Goal: Task Accomplishment & Management: Manage account settings

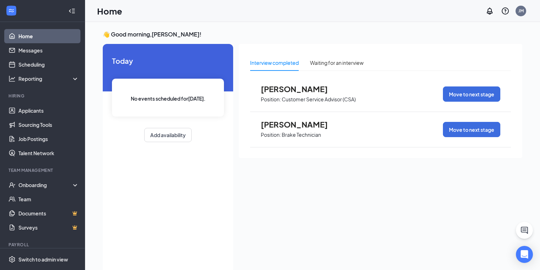
click at [298, 93] on span "Position: Customer Service Advisor (CSA)" at bounding box center [308, 98] width 95 height 11
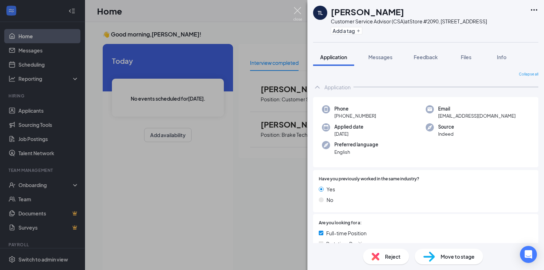
click at [300, 11] on img at bounding box center [297, 14] width 9 height 14
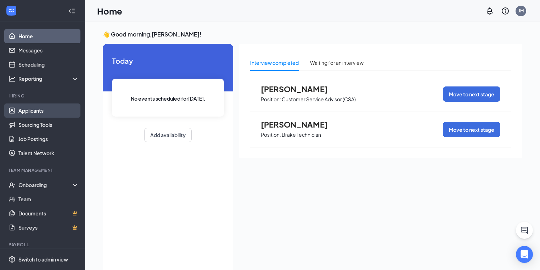
click at [41, 112] on link "Applicants" at bounding box center [48, 110] width 61 height 14
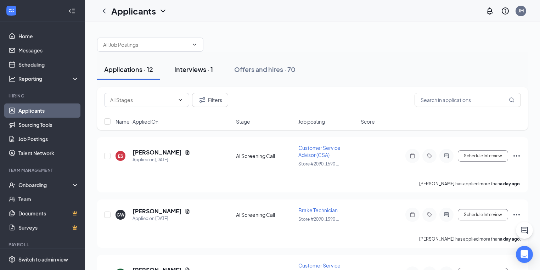
click at [184, 67] on div "Interviews · 1" at bounding box center [193, 69] width 39 height 9
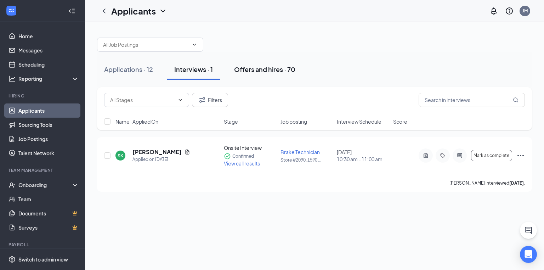
click at [266, 71] on div "Offers and hires · 70" at bounding box center [264, 69] width 61 height 9
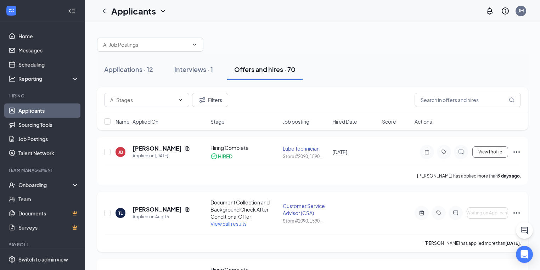
click at [519, 211] on icon "Ellipses" at bounding box center [516, 213] width 8 height 8
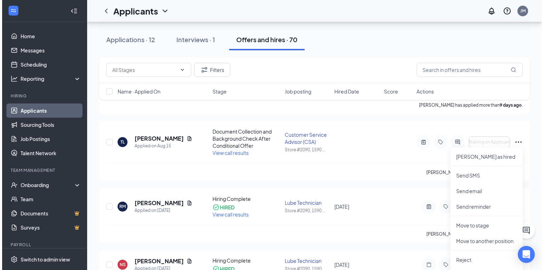
scroll to position [57, 0]
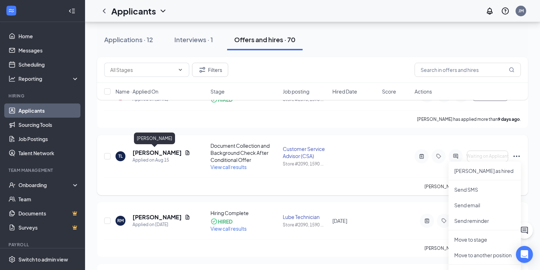
click at [151, 154] on h5 "[PERSON_NAME]" at bounding box center [156, 153] width 49 height 8
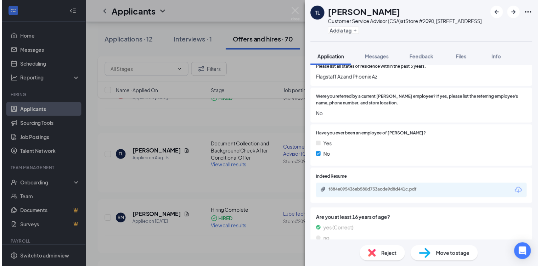
scroll to position [335, 0]
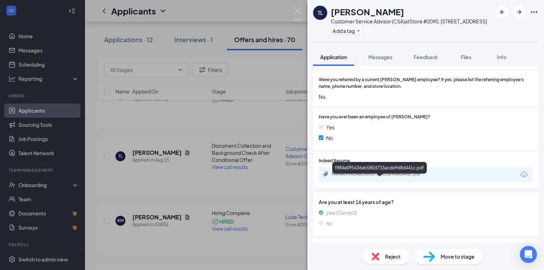
click at [414, 177] on div "f884e095436eb580d733acde9d8d441c.pdf" at bounding box center [380, 174] width 99 height 6
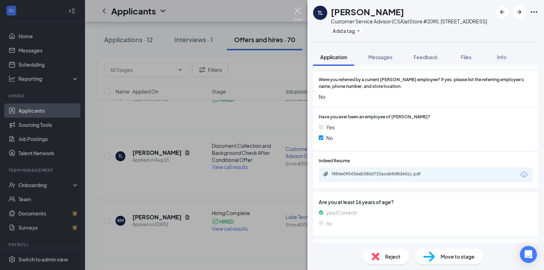
click at [299, 13] on img at bounding box center [297, 14] width 9 height 14
